Goal: Task Accomplishment & Management: Manage account settings

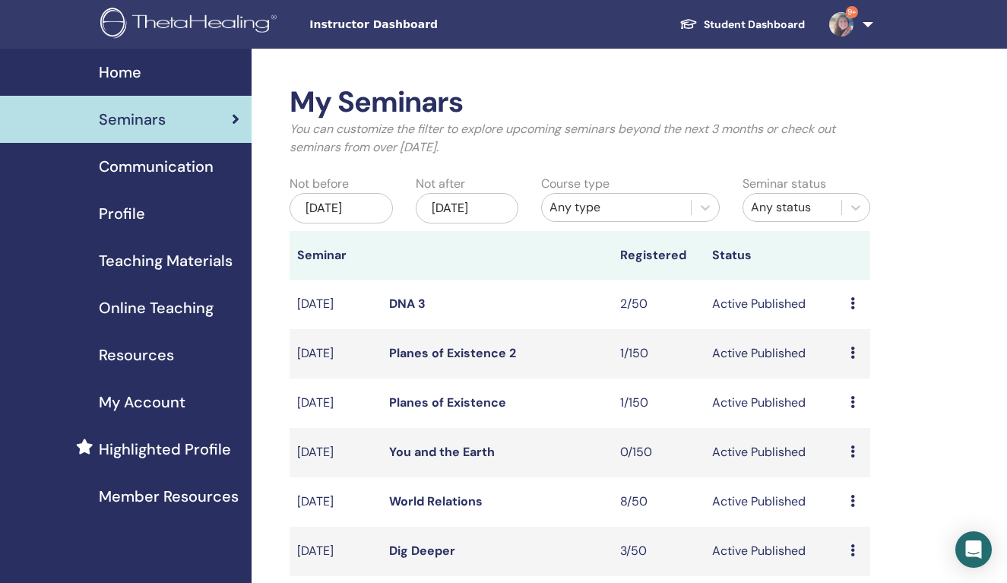
scroll to position [189, 0]
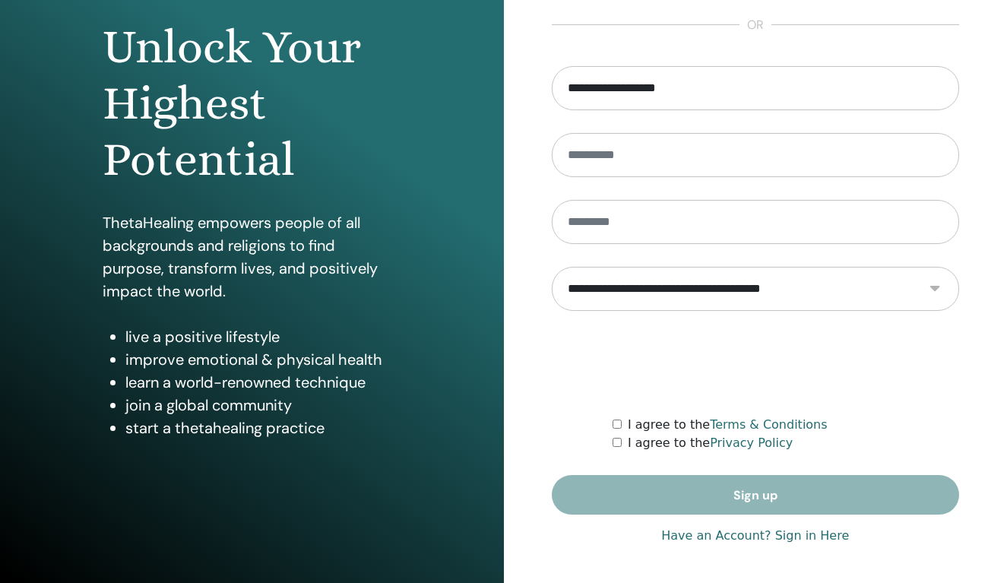
type input "**********"
click at [820, 536] on link "Have an Account? Sign in Here" at bounding box center [755, 536] width 188 height 18
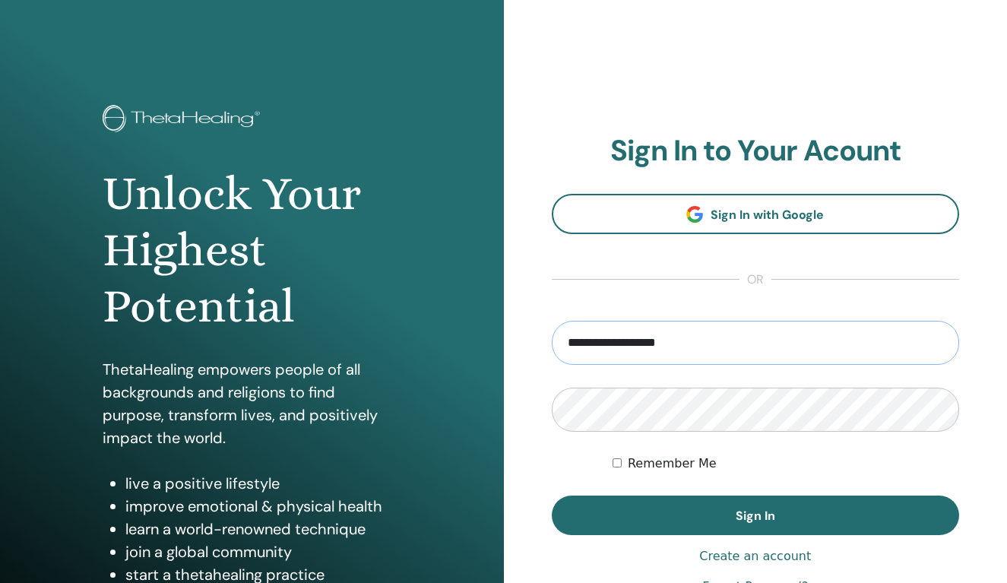
type input "**********"
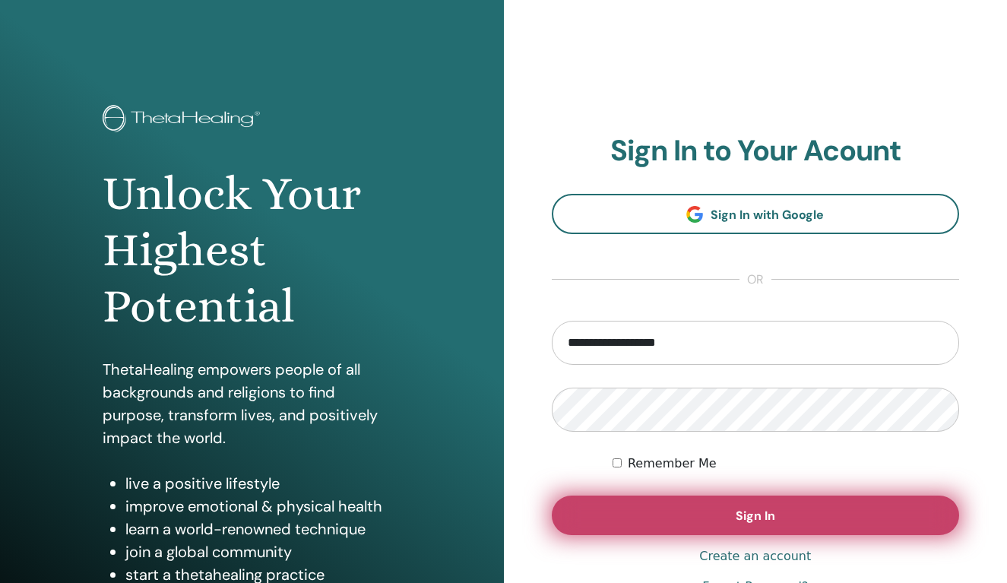
click at [699, 518] on button "Sign In" at bounding box center [756, 516] width 408 height 40
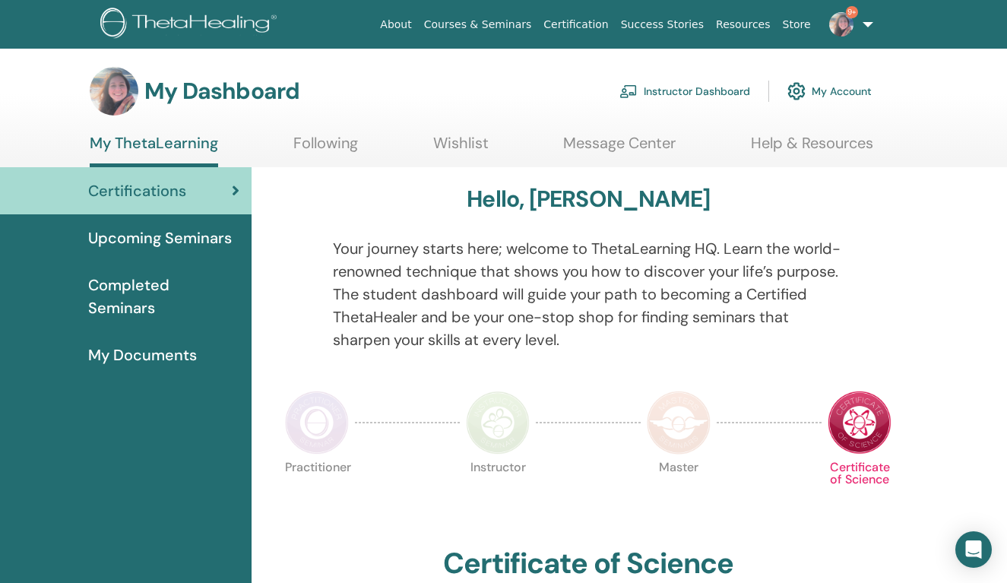
click at [702, 84] on link "Instructor Dashboard" at bounding box center [684, 90] width 131 height 33
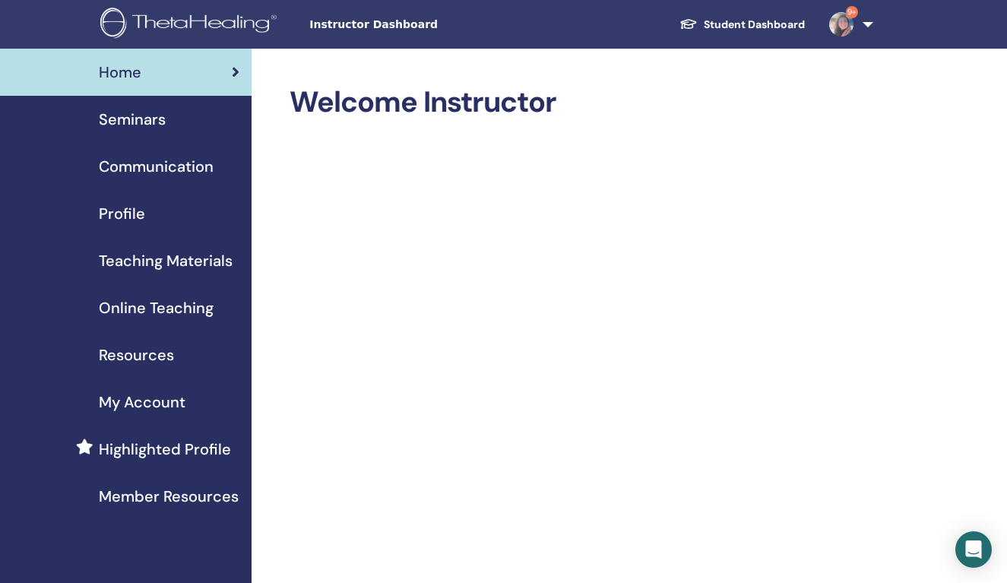
click at [162, 119] on span "Seminars" at bounding box center [132, 119] width 67 height 23
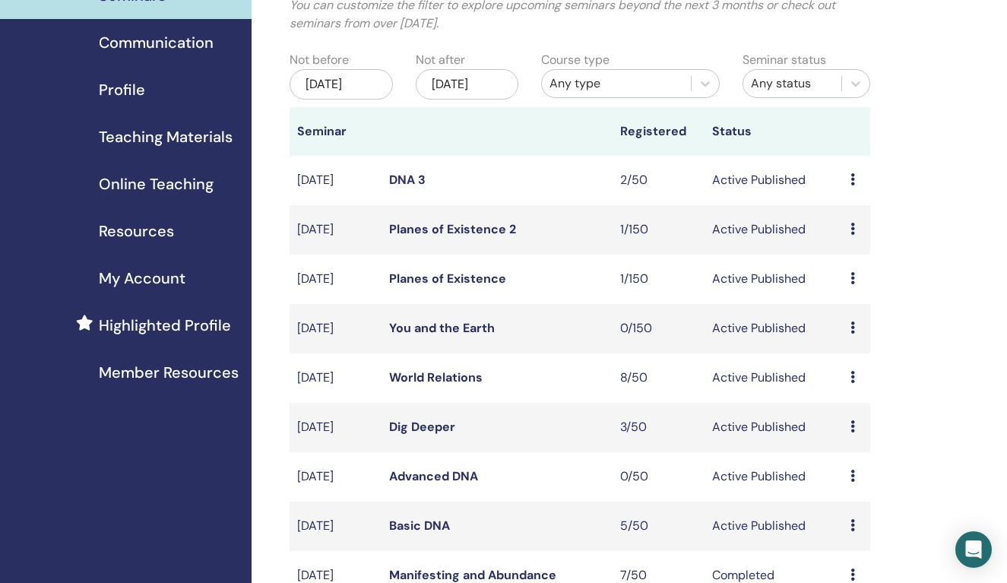
scroll to position [179, 0]
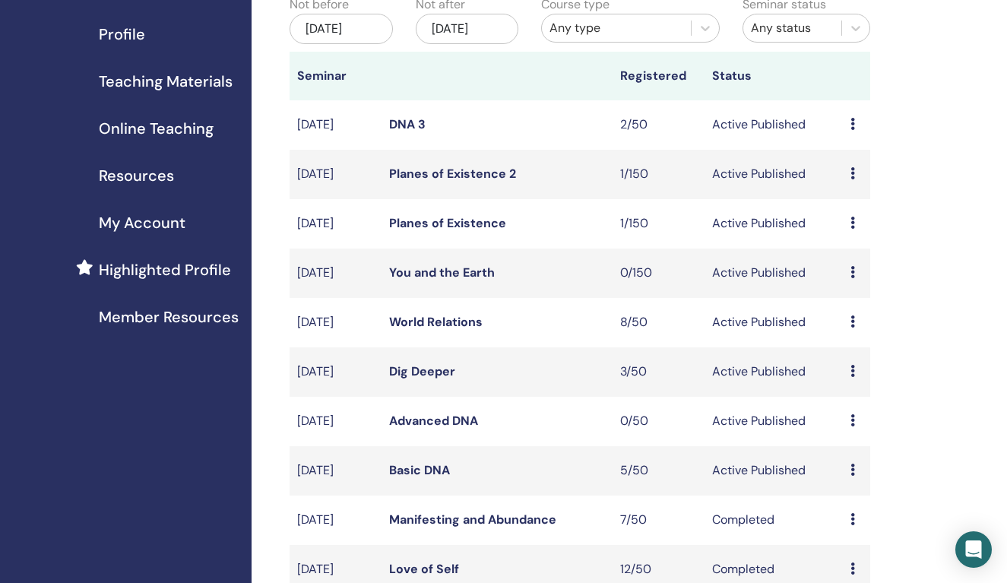
click at [432, 478] on link "Basic DNA" at bounding box center [419, 470] width 61 height 16
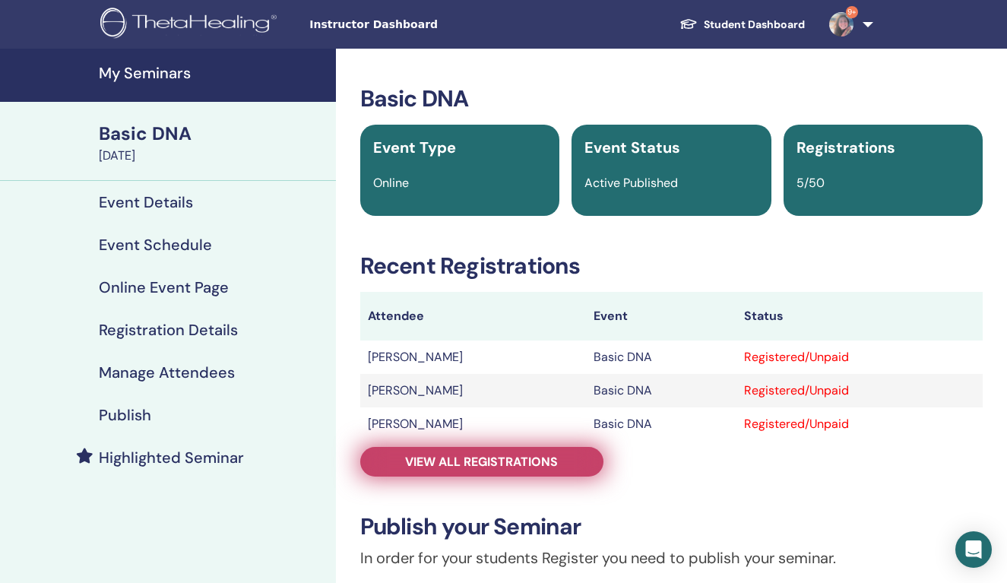
click at [501, 463] on span "View all registrations" at bounding box center [481, 462] width 153 height 16
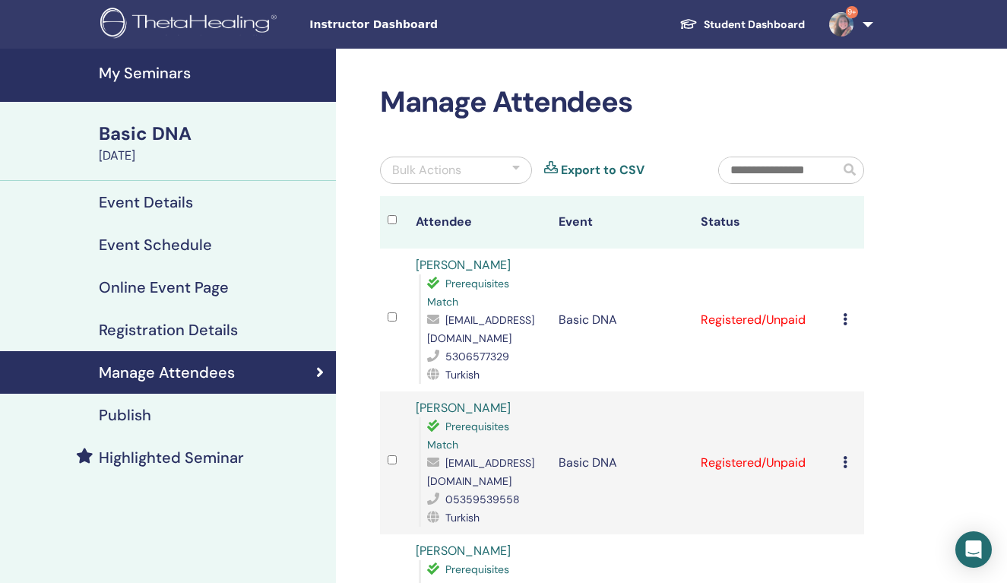
click at [160, 74] on h4 "My Seminars" at bounding box center [213, 73] width 228 height 18
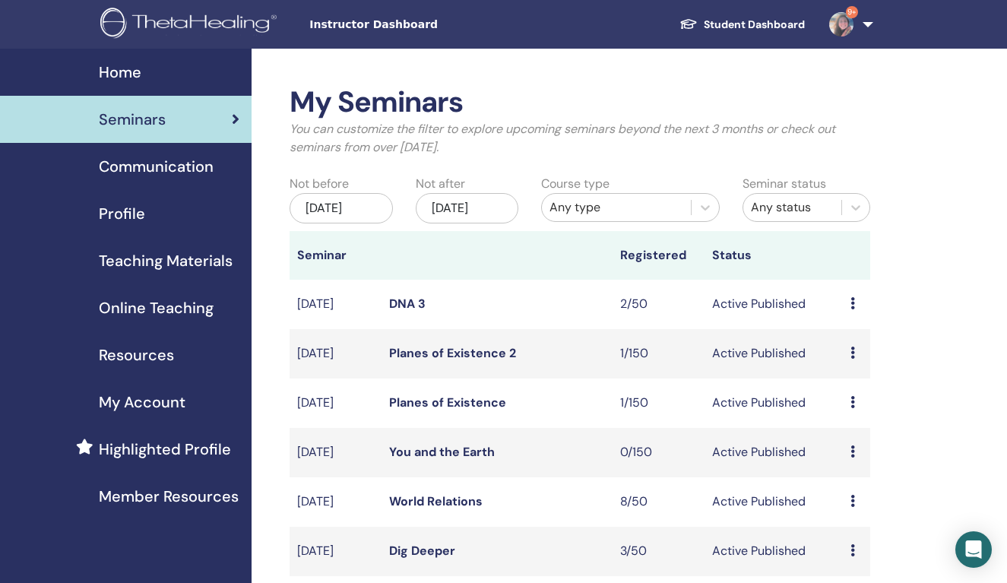
click at [632, 149] on div "My Seminars You can customize the filter to explore upcoming seminars beyond th…" at bounding box center [580, 459] width 581 height 749
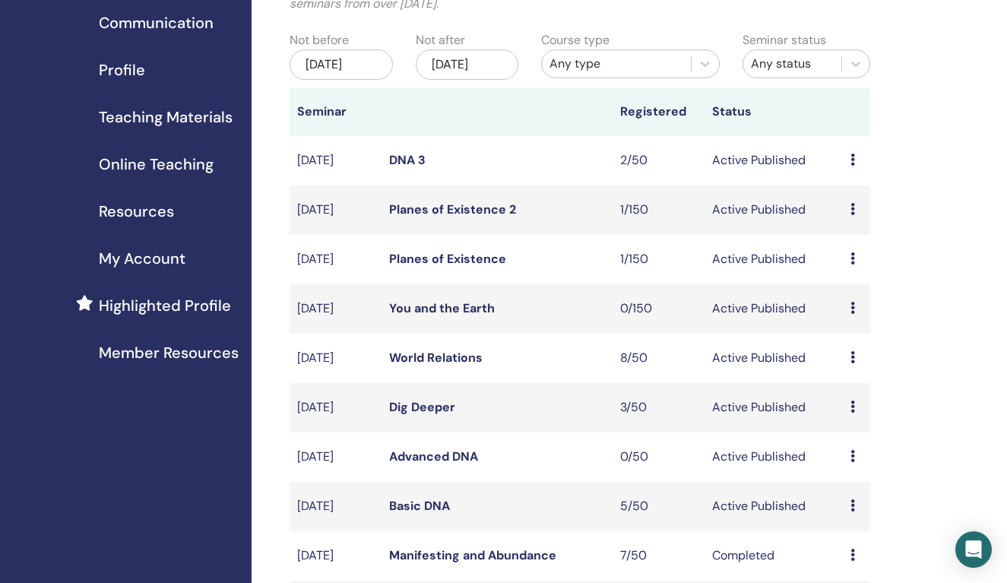
scroll to position [152, 0]
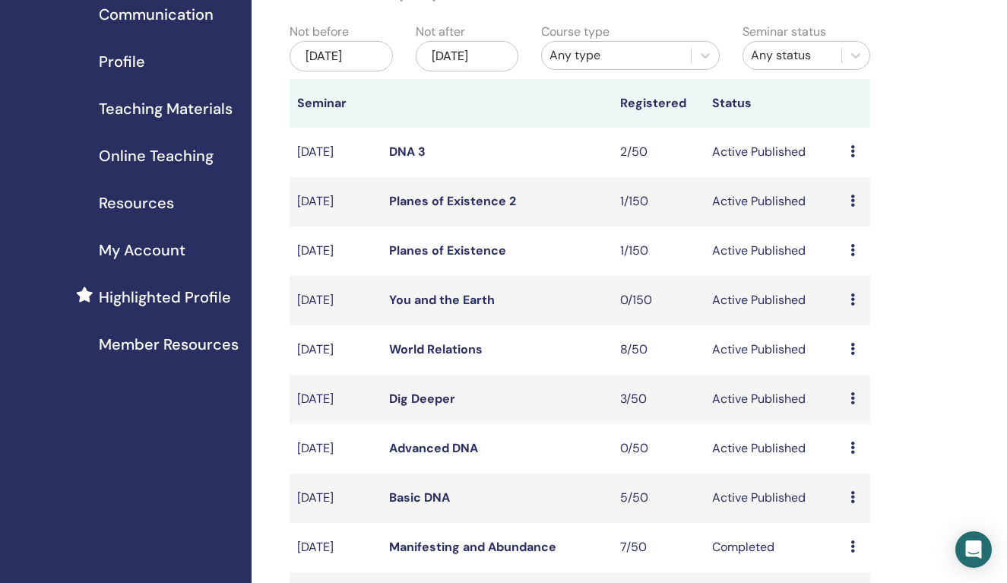
click at [432, 505] on link "Basic DNA" at bounding box center [419, 497] width 61 height 16
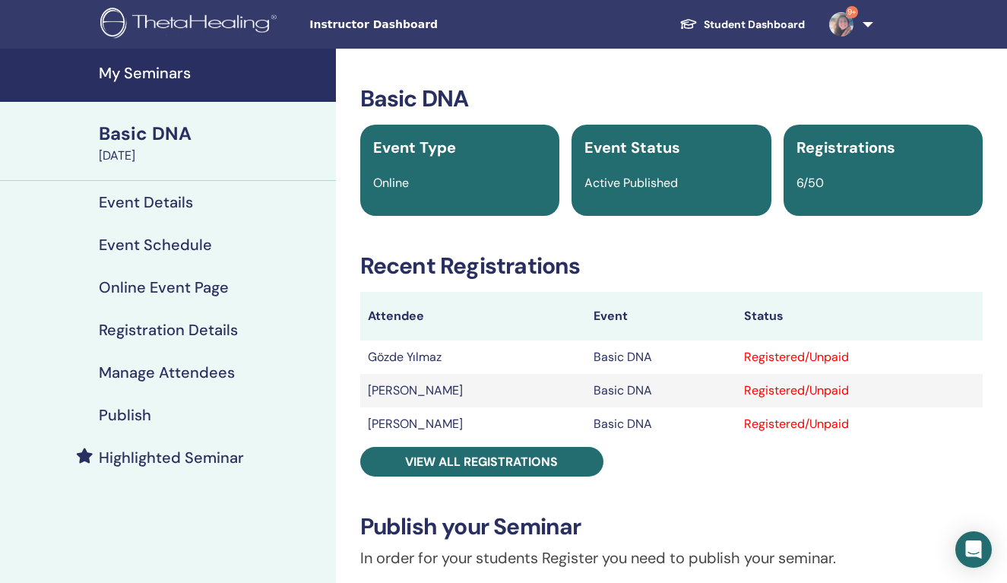
click at [448, 358] on td "Gözde Yılmaz" at bounding box center [473, 357] width 226 height 33
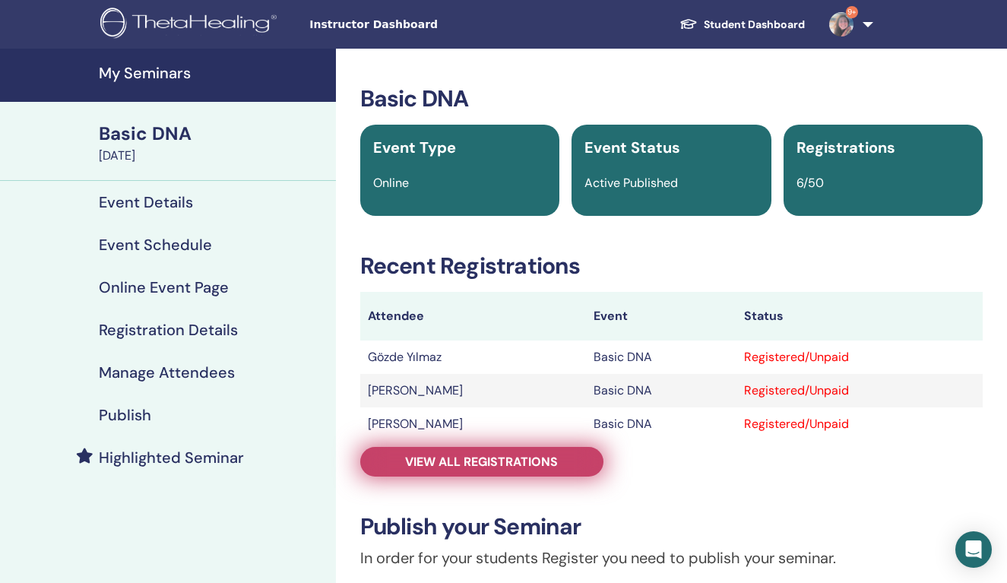
click at [498, 464] on span "View all registrations" at bounding box center [481, 462] width 153 height 16
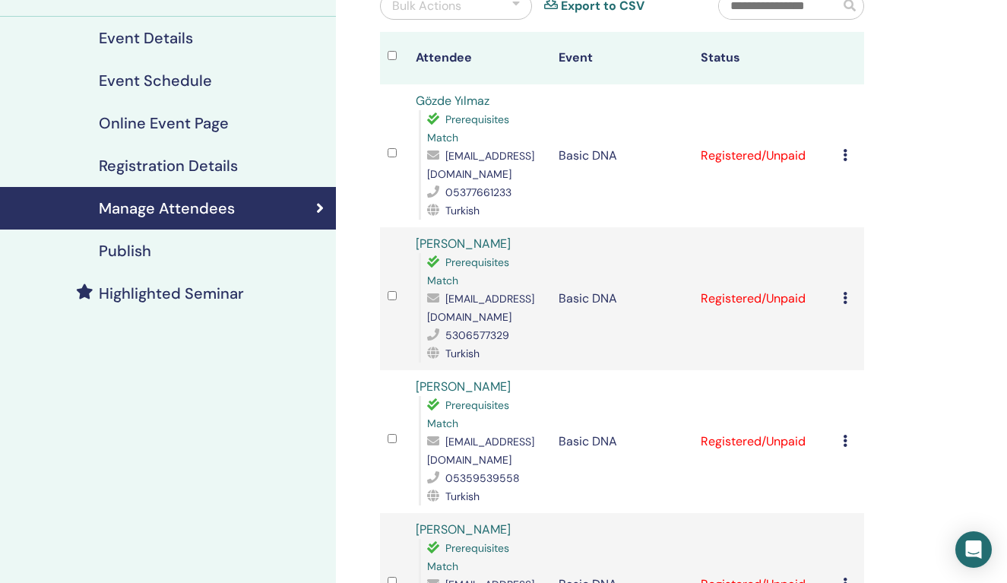
scroll to position [154, 0]
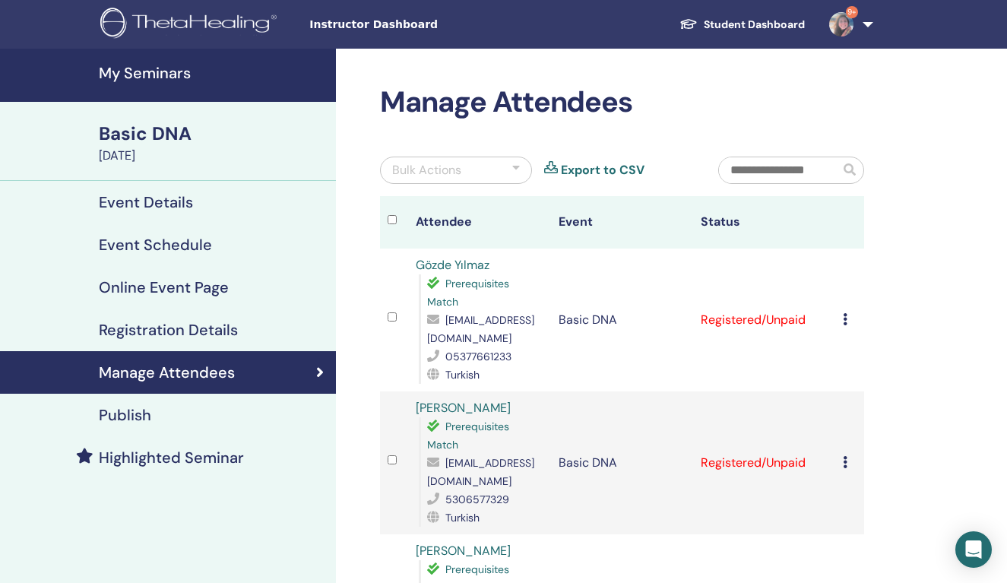
click at [162, 69] on h4 "My Seminars" at bounding box center [213, 73] width 228 height 18
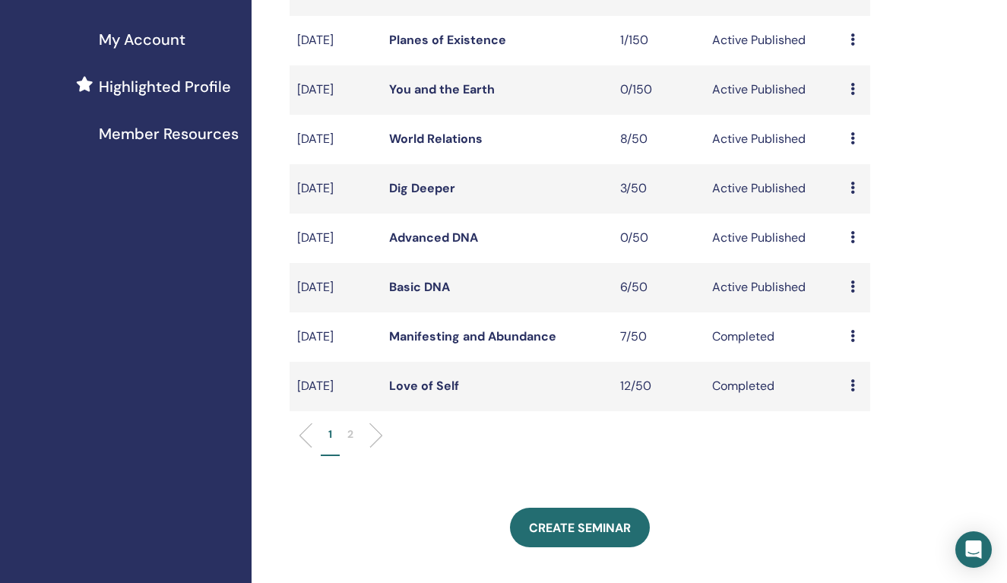
scroll to position [429, 0]
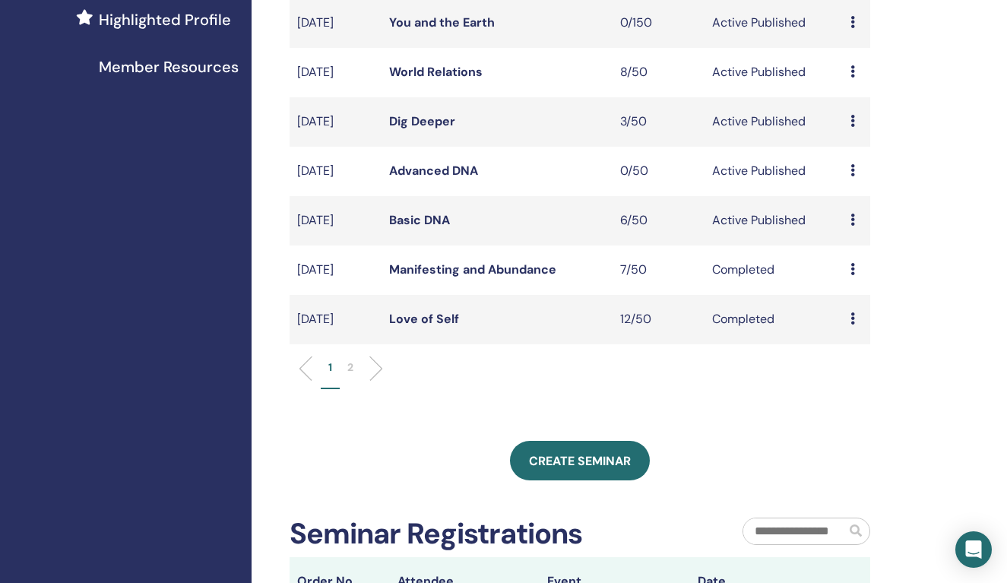
click at [423, 228] on link "Basic DNA" at bounding box center [419, 220] width 61 height 16
